Goal: Information Seeking & Learning: Learn about a topic

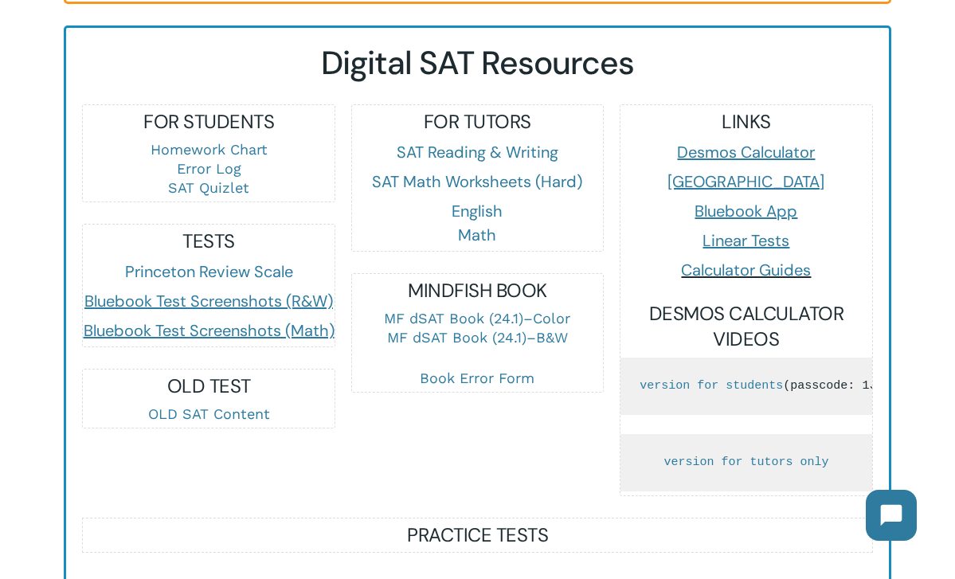
scroll to position [939, 0]
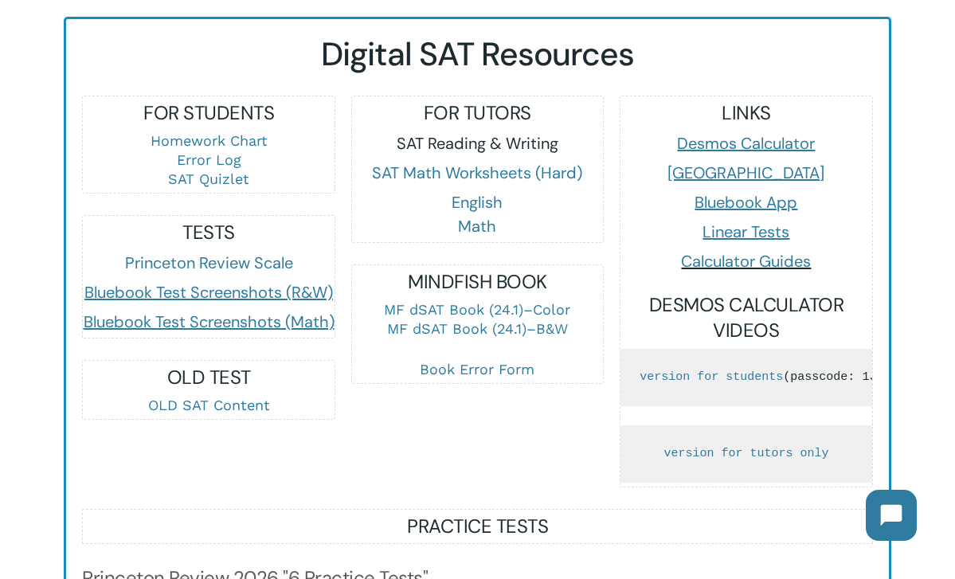
click at [467, 150] on link "SAT Reading & Writing" at bounding box center [477, 143] width 162 height 21
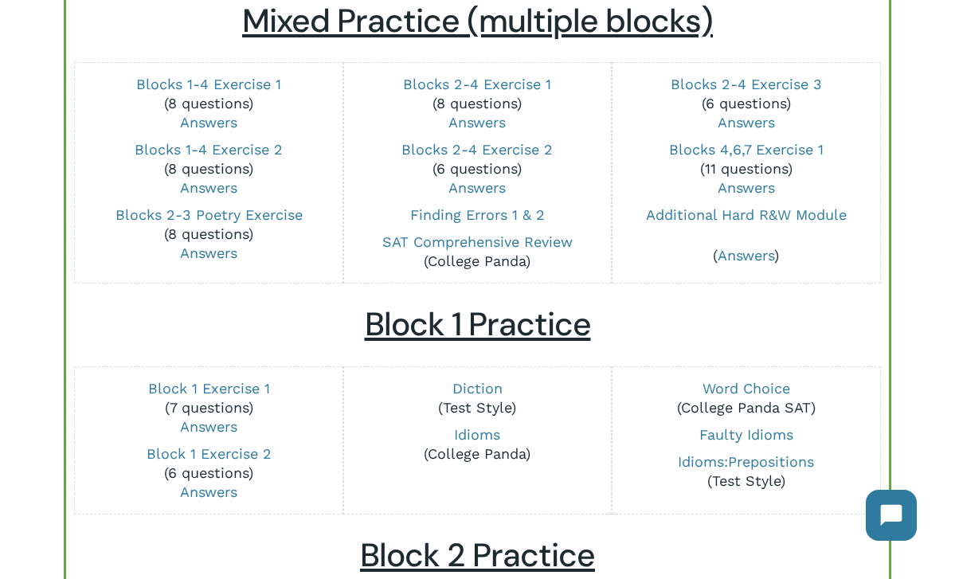
scroll to position [197, 0]
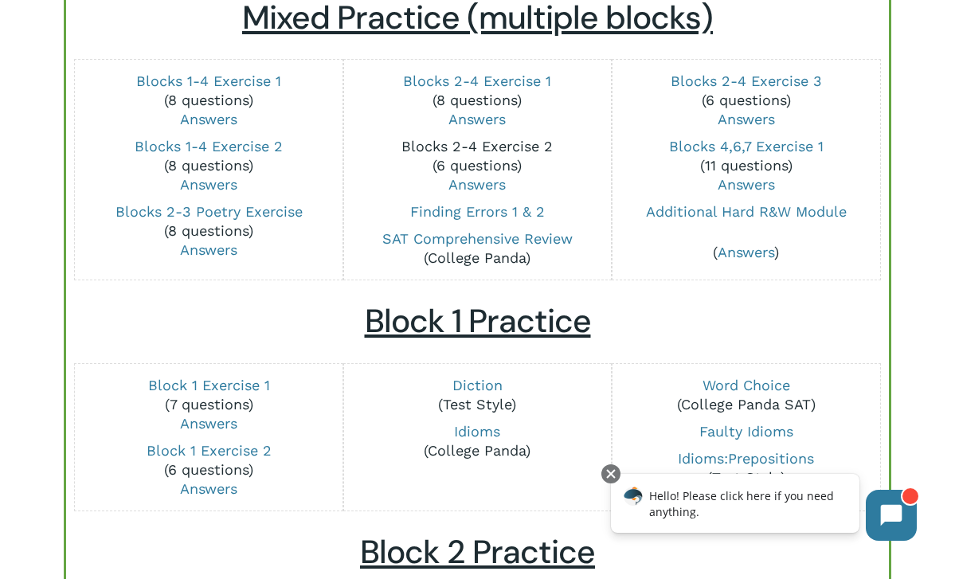
click at [518, 143] on link "Blocks 2-4 Exercise 2" at bounding box center [476, 146] width 151 height 17
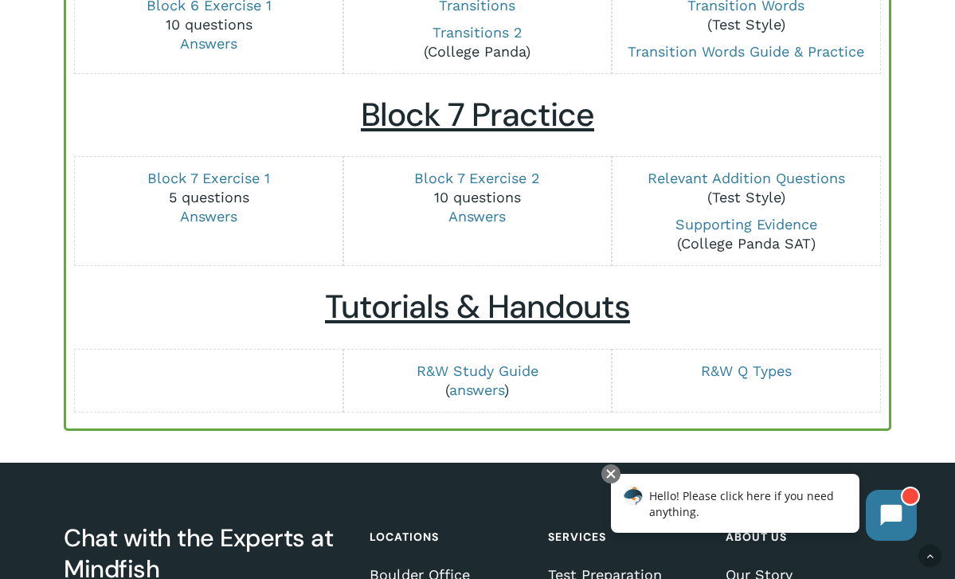
scroll to position [2058, 0]
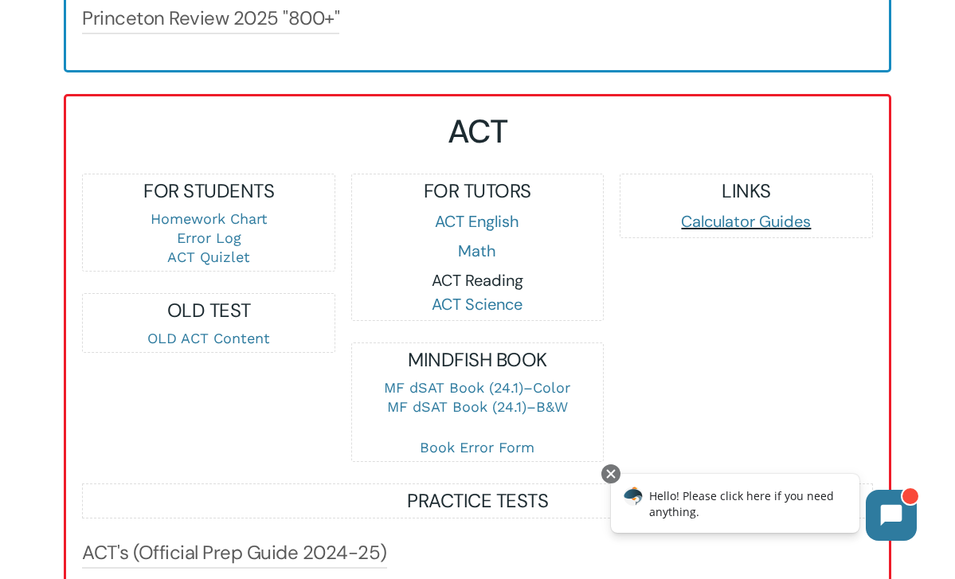
scroll to position [1549, 0]
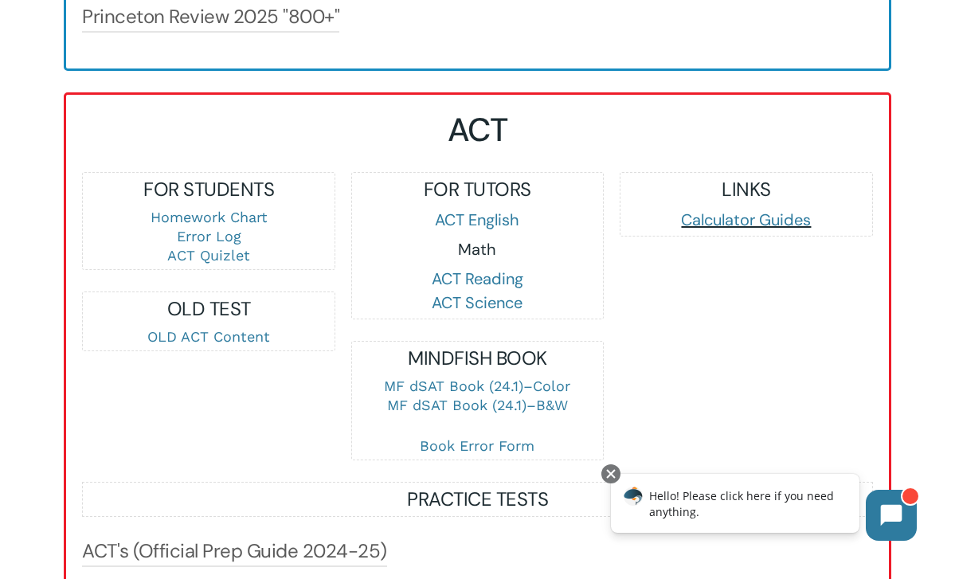
click at [482, 260] on link "Math" at bounding box center [477, 249] width 38 height 21
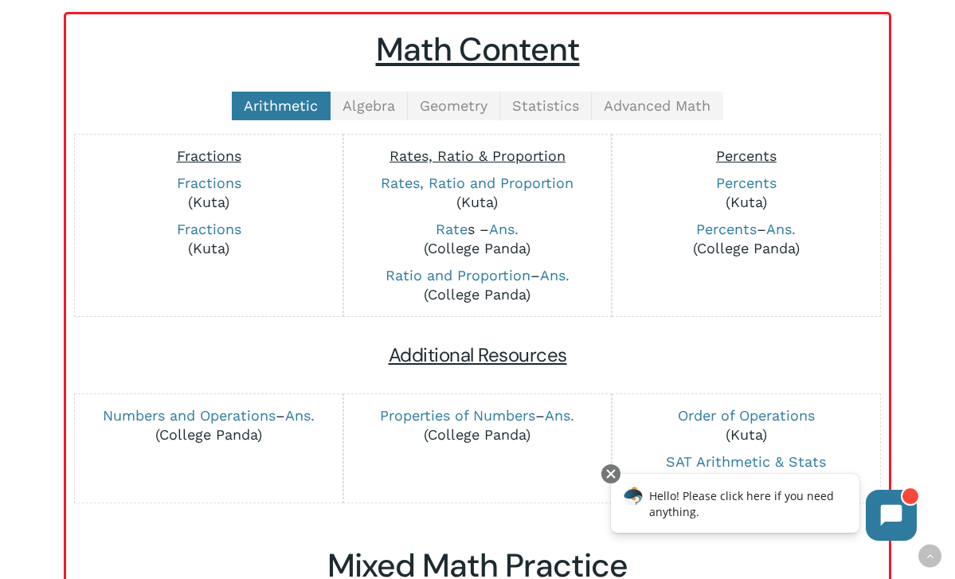
scroll to position [368, 0]
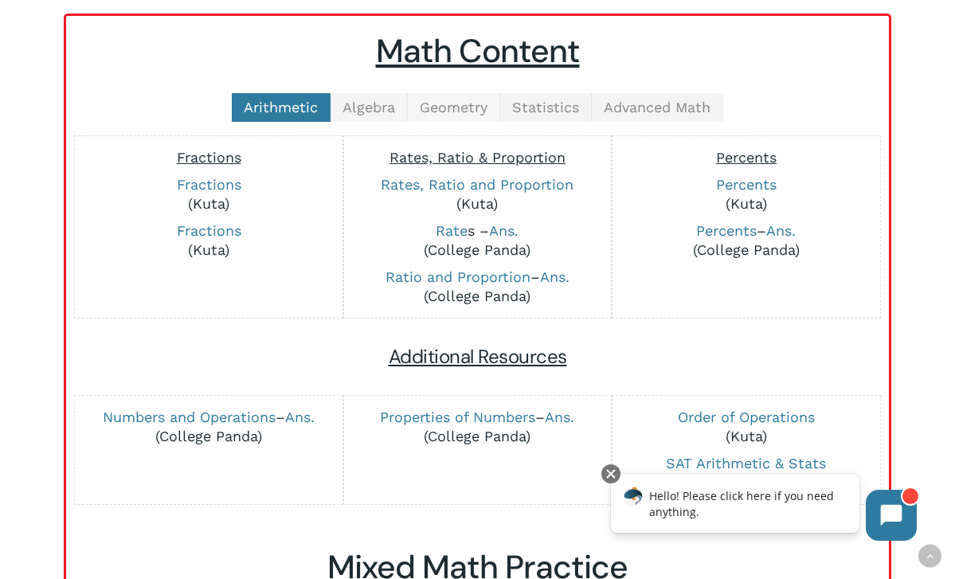
click at [451, 118] on link "Geometry" at bounding box center [454, 107] width 92 height 29
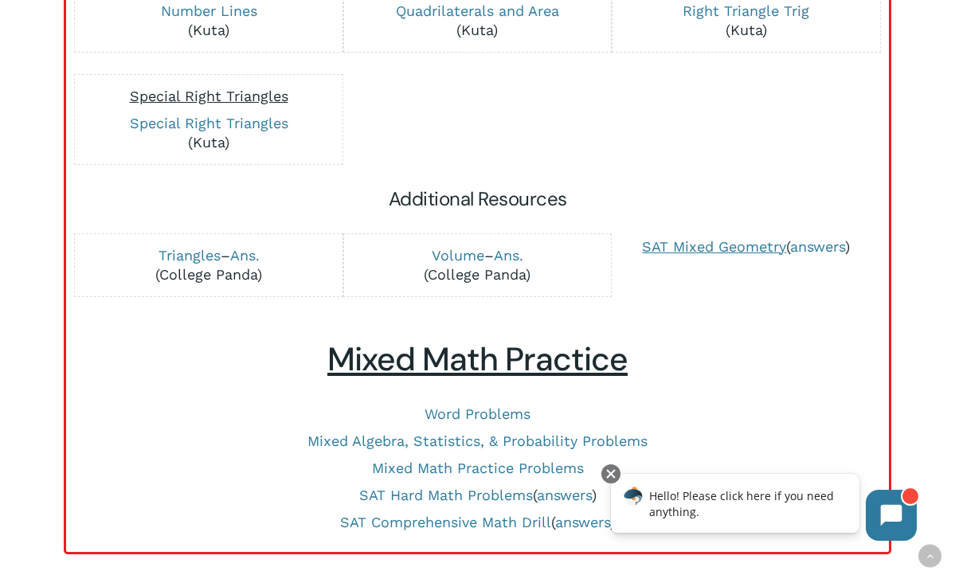
scroll to position [881, 0]
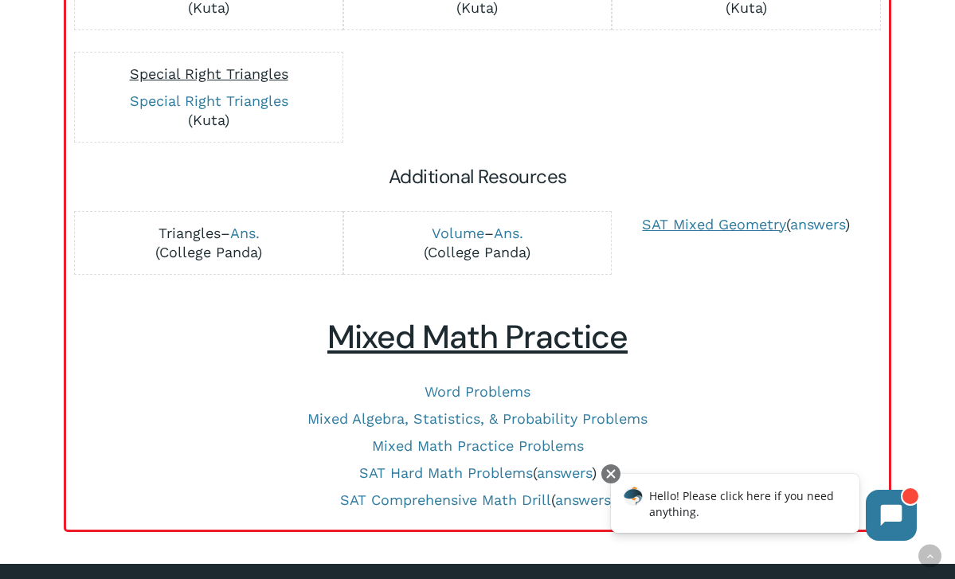
click at [196, 233] on link "Triangles" at bounding box center [189, 233] width 62 height 17
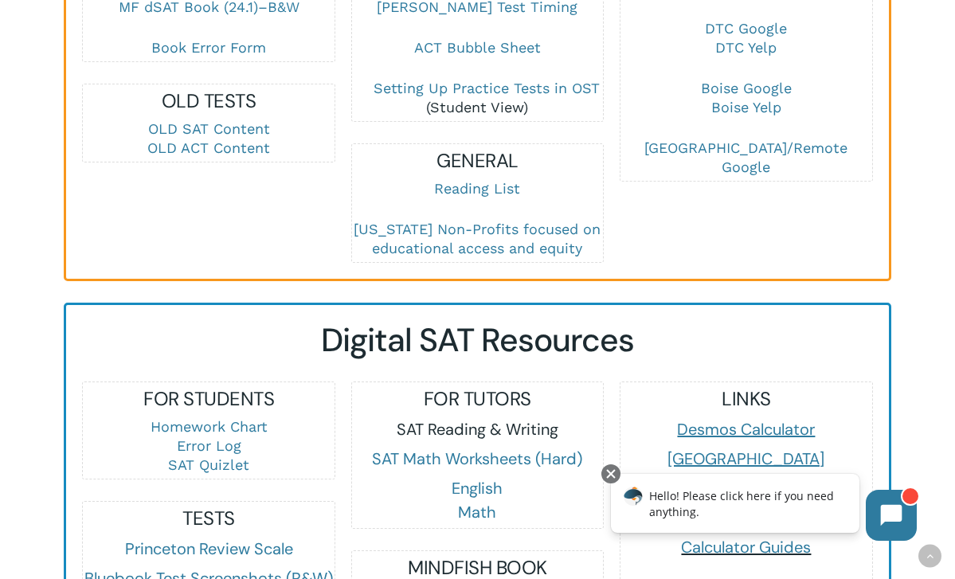
scroll to position [654, 0]
click at [466, 434] on link "SAT Reading & Writing" at bounding box center [477, 428] width 162 height 21
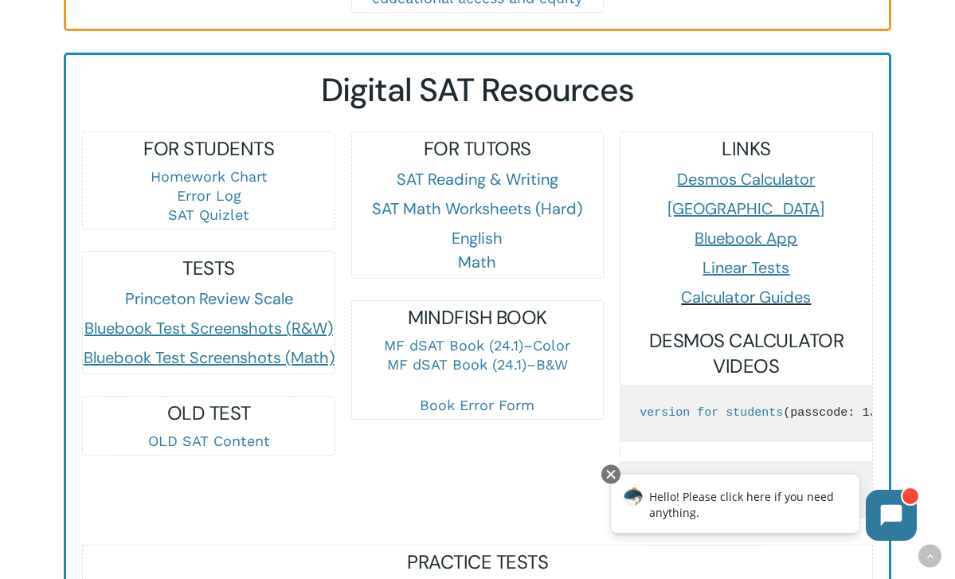
scroll to position [896, 0]
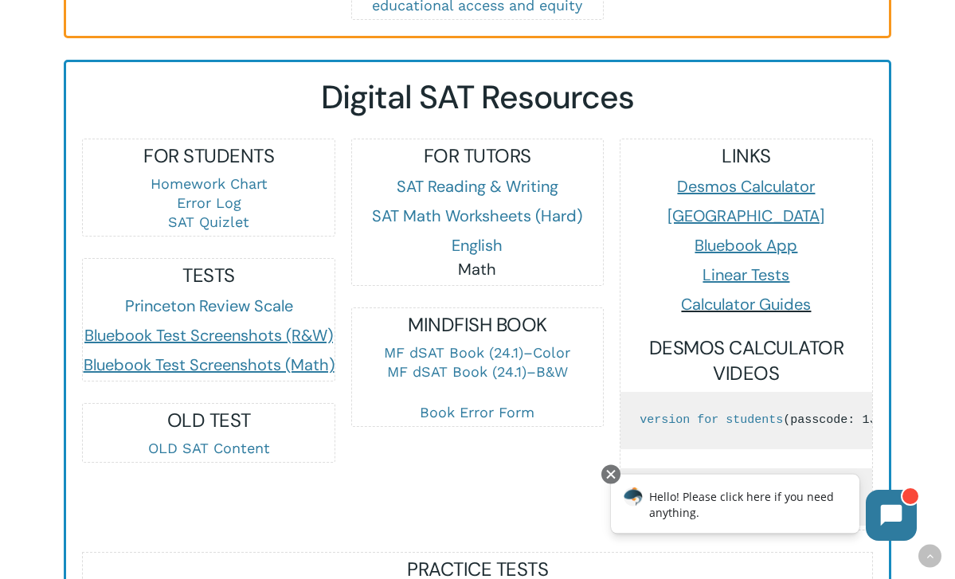
click at [482, 275] on link "Math" at bounding box center [477, 269] width 38 height 21
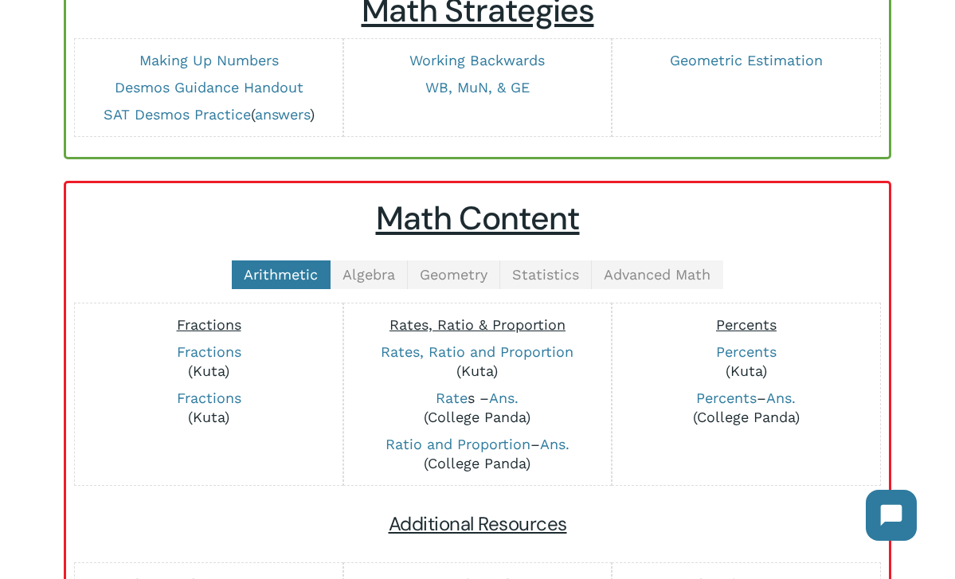
scroll to position [217, 0]
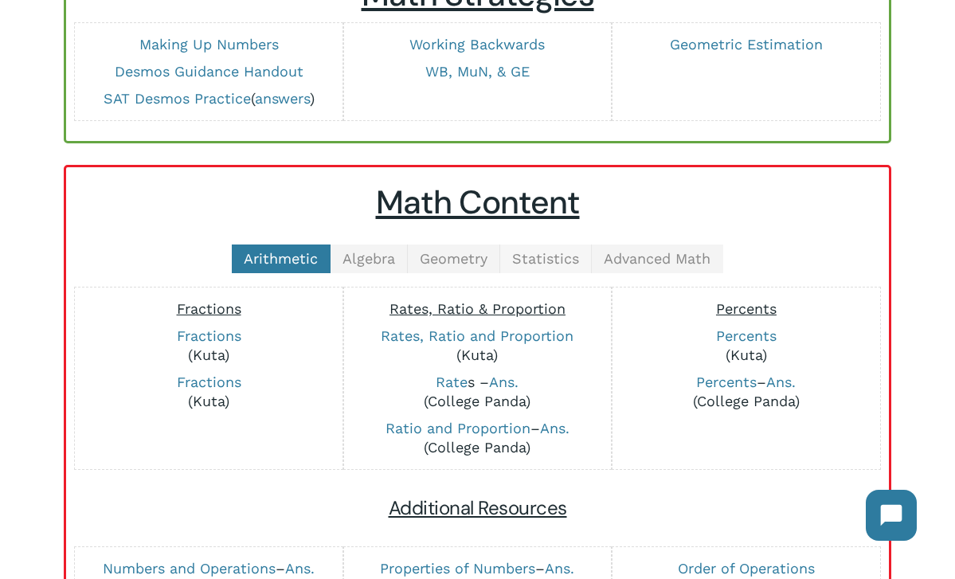
click at [569, 264] on span "Statistics" at bounding box center [545, 258] width 67 height 17
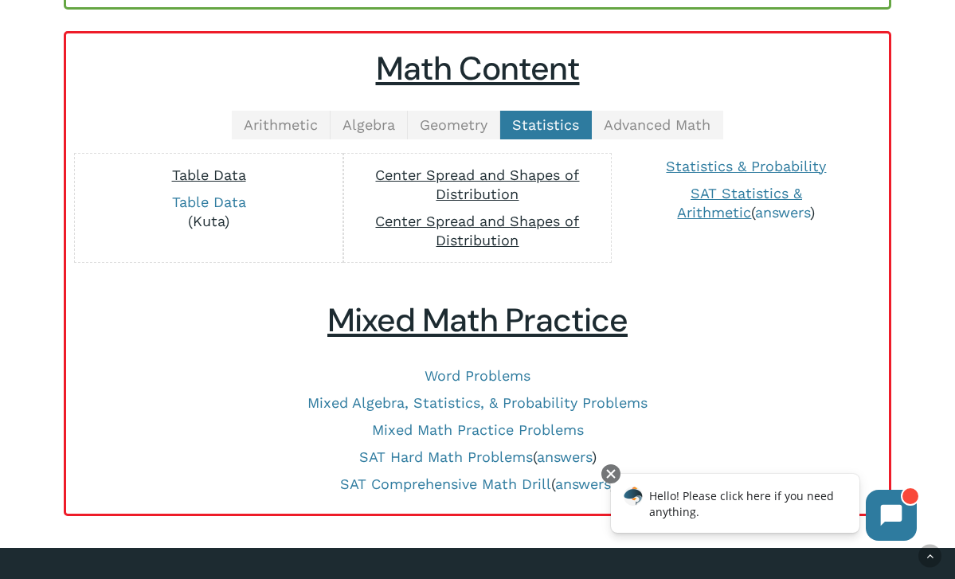
scroll to position [350, 0]
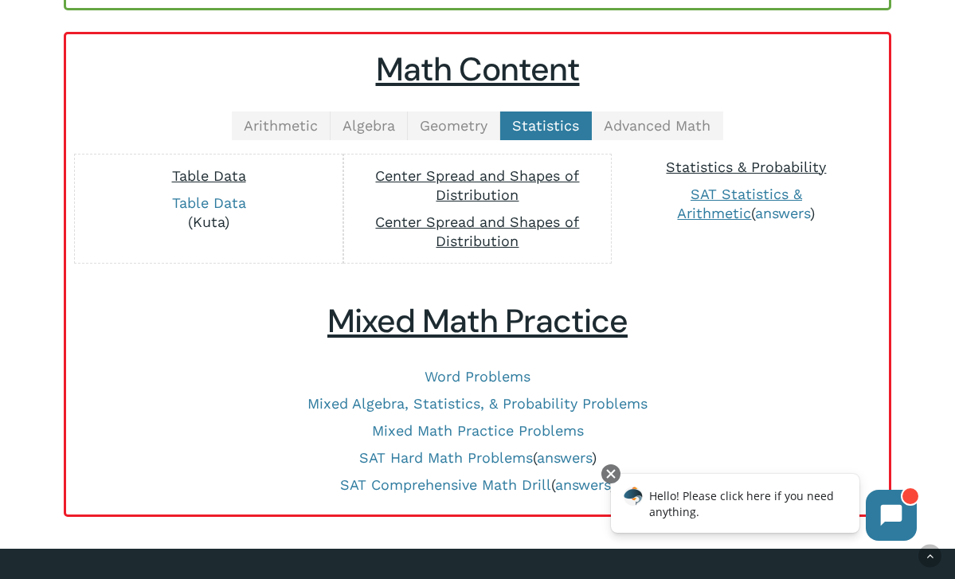
click at [718, 166] on span "Statistics & Probability" at bounding box center [746, 166] width 160 height 17
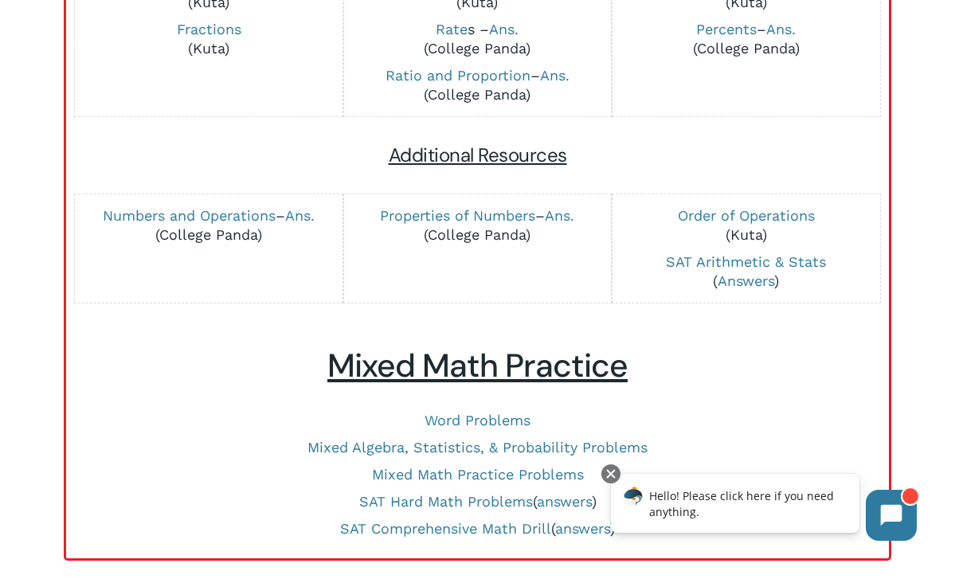
scroll to position [373, 0]
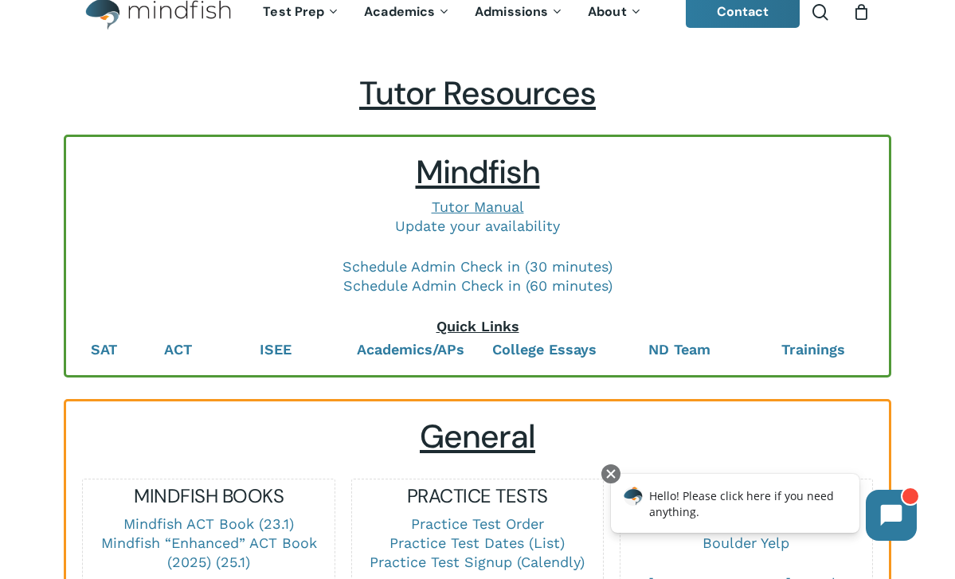
scroll to position [42, 0]
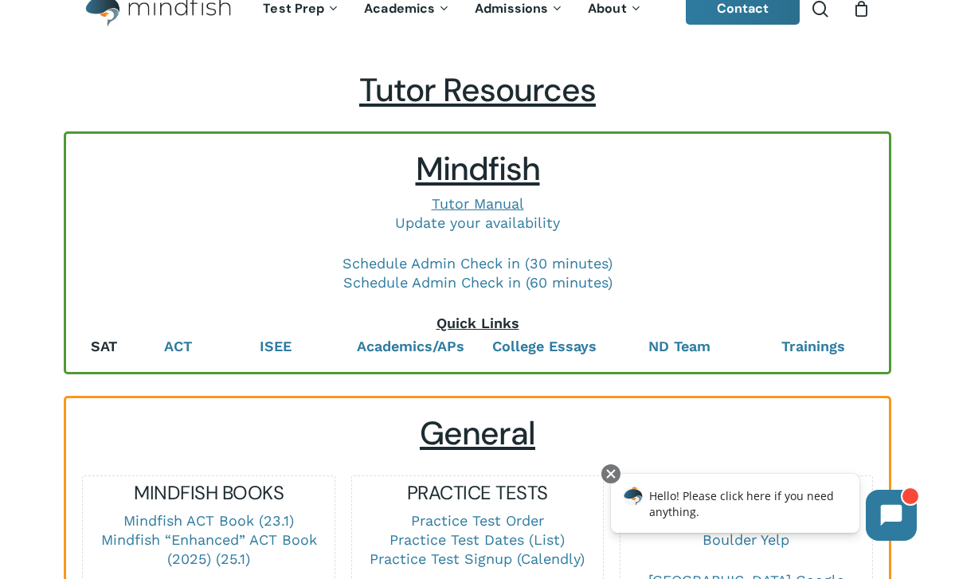
click at [100, 346] on link "SAT" at bounding box center [104, 346] width 26 height 17
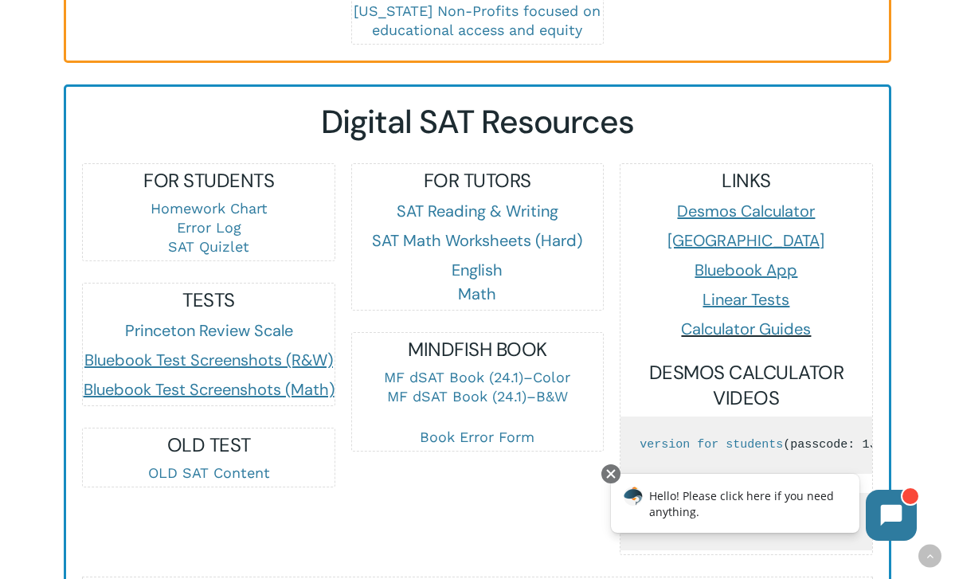
scroll to position [873, 0]
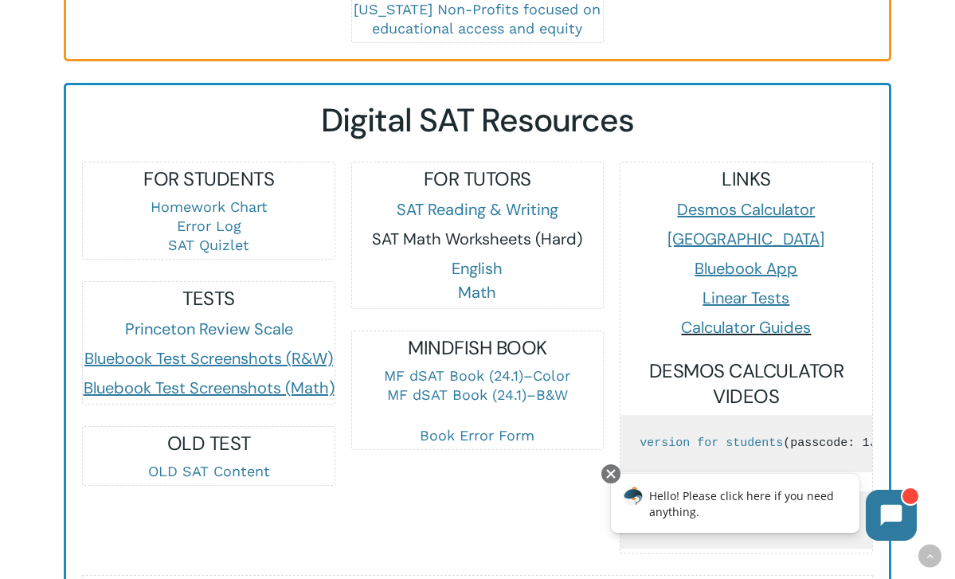
click at [451, 240] on link "SAT Math Worksheets (Hard)" at bounding box center [477, 238] width 210 height 21
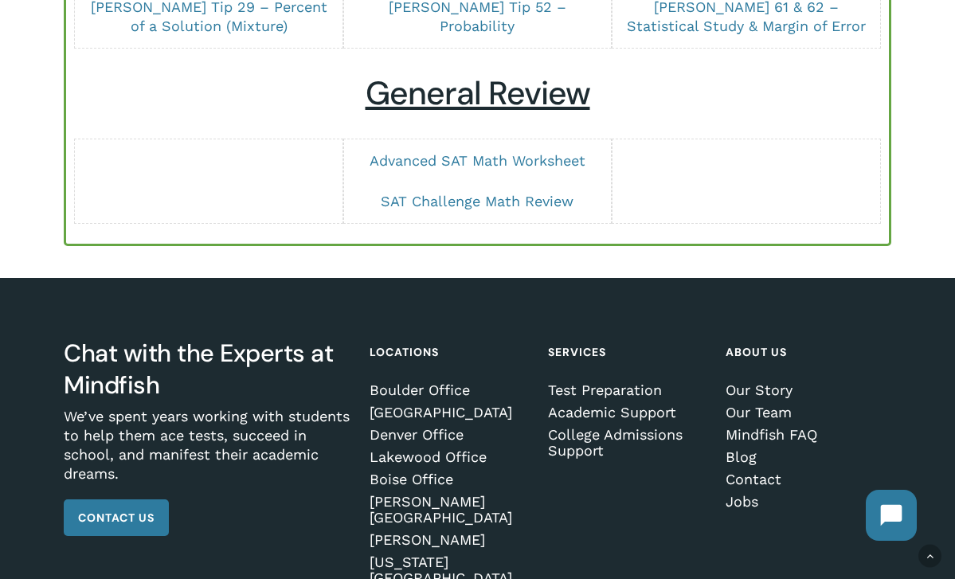
scroll to position [1464, 0]
